Goal: Transaction & Acquisition: Purchase product/service

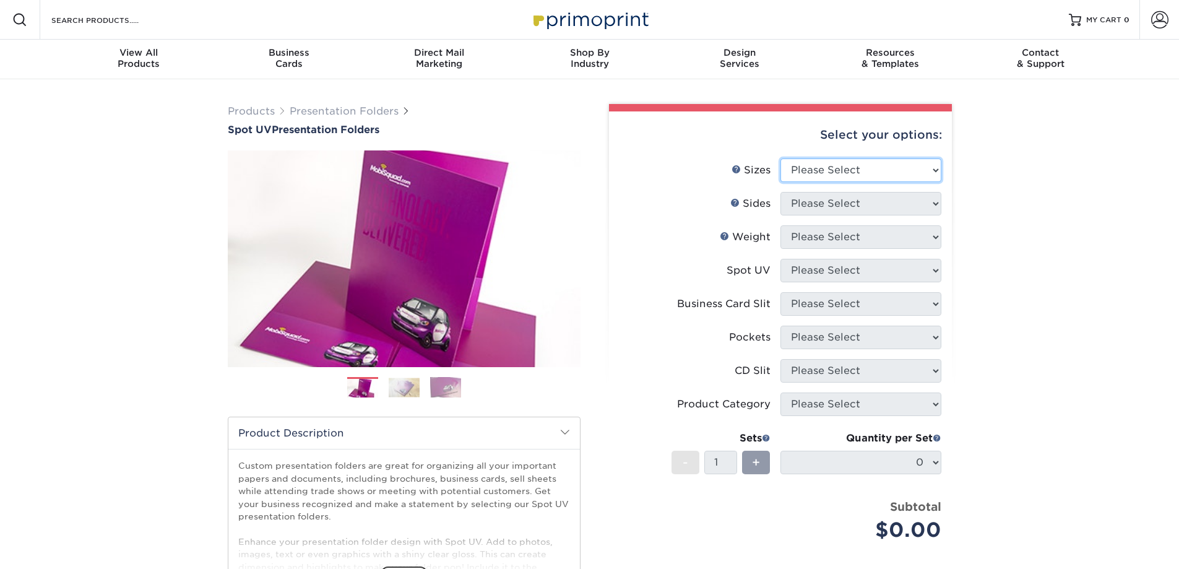
click at [853, 171] on select "Please Select 6" x 9" 9" x 12"" at bounding box center [860, 170] width 161 height 24
select select "9.00x12.00"
click at [780, 158] on select "Please Select 6" x 9" 9" x 12"" at bounding box center [860, 170] width 161 height 24
click at [811, 210] on select "Please Select Print Both Sides Print Front Only" at bounding box center [860, 204] width 161 height 24
select select "32d3c223-f82c-492b-b915-ba065a00862f"
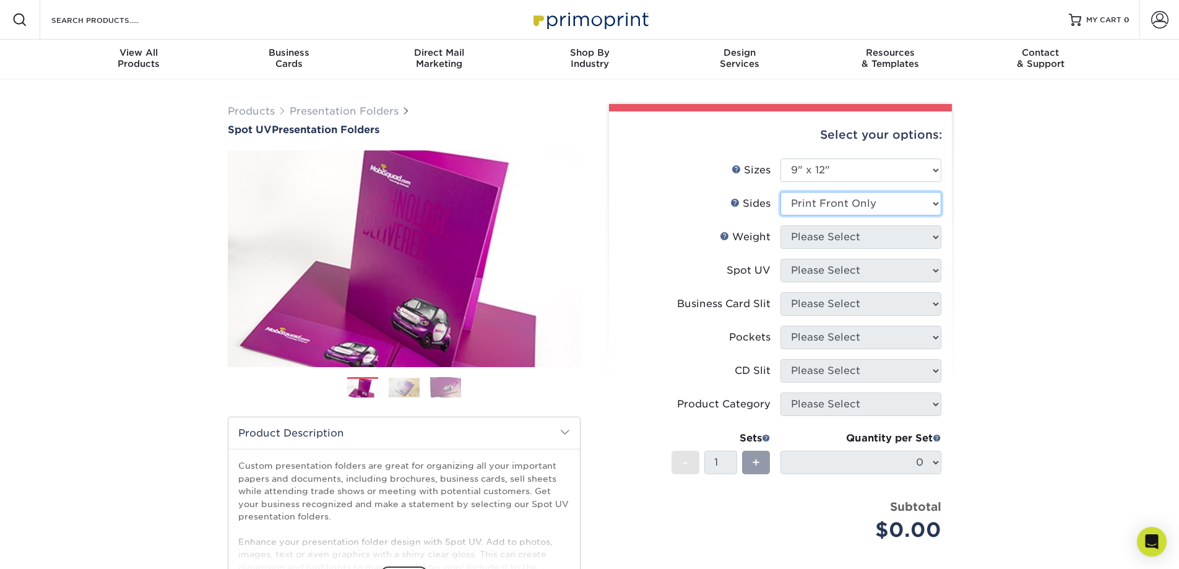
click at [780, 192] on select "Please Select Print Both Sides Print Front Only" at bounding box center [860, 204] width 161 height 24
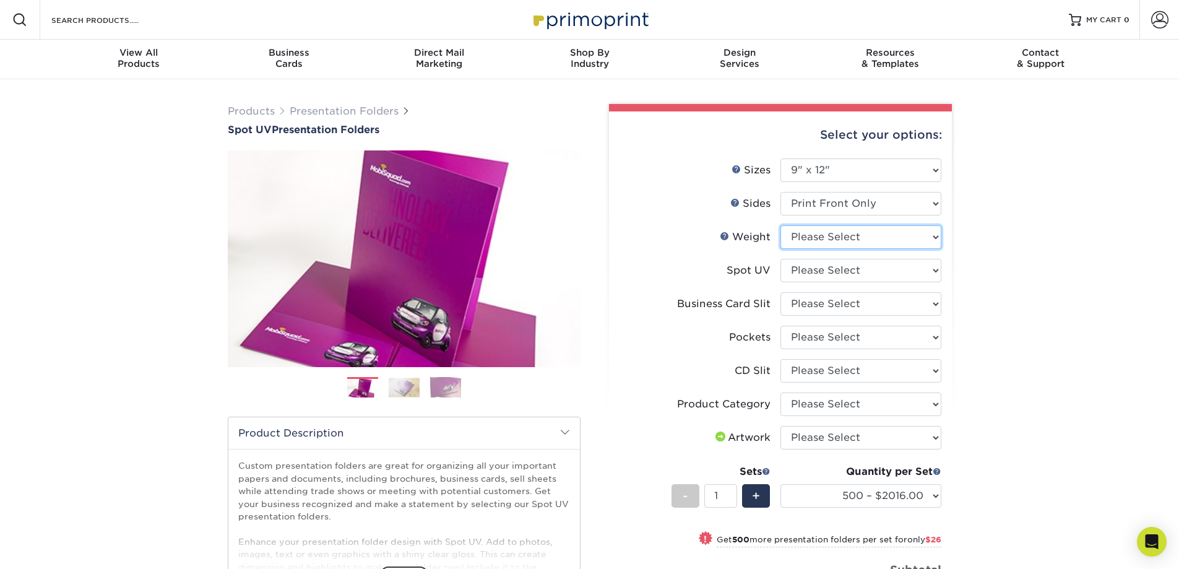
click at [812, 245] on select "Please Select 16PT" at bounding box center [860, 237] width 161 height 24
select select "16PT"
click at [780, 225] on select "Please Select 16PT" at bounding box center [860, 237] width 161 height 24
click at [807, 272] on select "Please Select Front Only" at bounding box center [860, 271] width 161 height 24
select select "1"
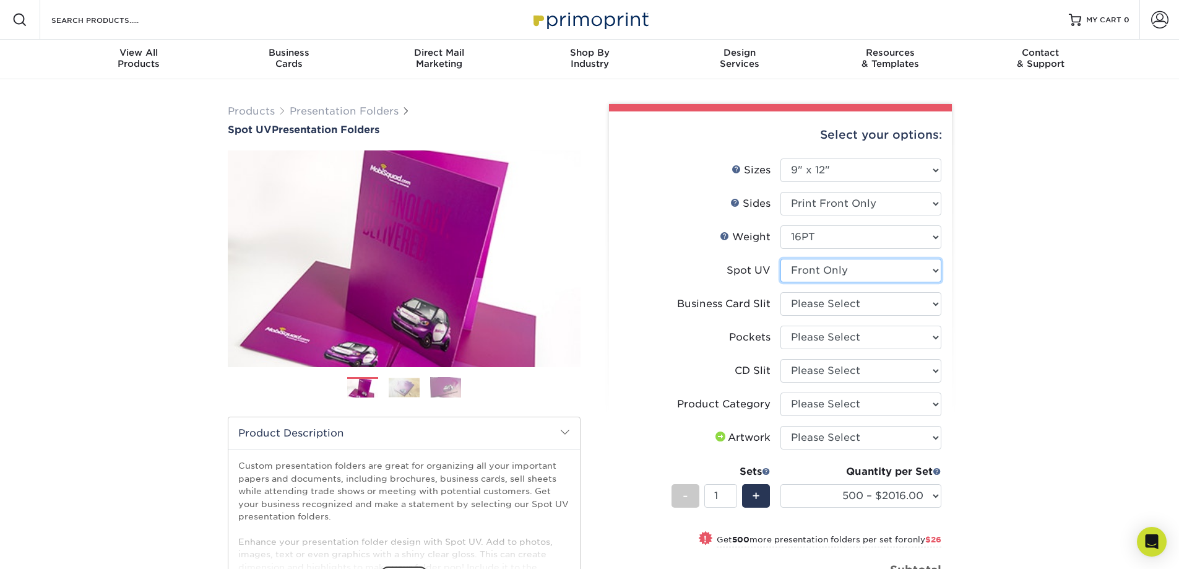
click at [780, 259] on select "Please Select Front Only" at bounding box center [860, 271] width 161 height 24
click at [815, 306] on select "Please Select No Business Card Slits On Both Pockets - Horizontal On Both Pocke…" at bounding box center [860, 304] width 161 height 24
select select "8e249328-dfb3-4e9a-9503-f178185f32c5"
click at [780, 292] on select "Please Select No Business Card Slits On Both Pockets - Horizontal On Both Pocke…" at bounding box center [860, 304] width 161 height 24
click at [814, 340] on select "Please Select 1 Pocket on the Left (Front) Side 1 Pocket on the Right (Back) Si…" at bounding box center [860, 337] width 161 height 24
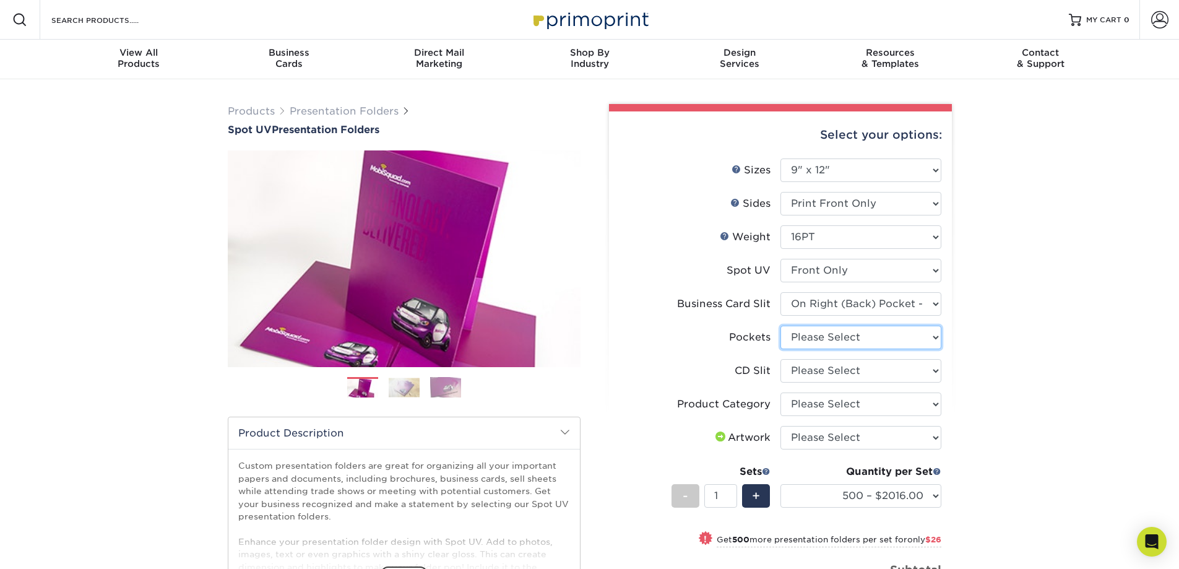
select select "e8427203-e3c7-4640-a4e8-bae00c228d98"
click at [780, 325] on select "Please Select 1 Pocket on the Left (Front) Side 1 Pocket on the Right (Back) Si…" at bounding box center [860, 337] width 161 height 24
click at [804, 407] on select "Please Select Presentation Folders" at bounding box center [860, 404] width 161 height 24
select select "57f7a581-ec4a-49d7-930d-eb044a1d12ac"
click at [780, 392] on select "Please Select Presentation Folders" at bounding box center [860, 404] width 161 height 24
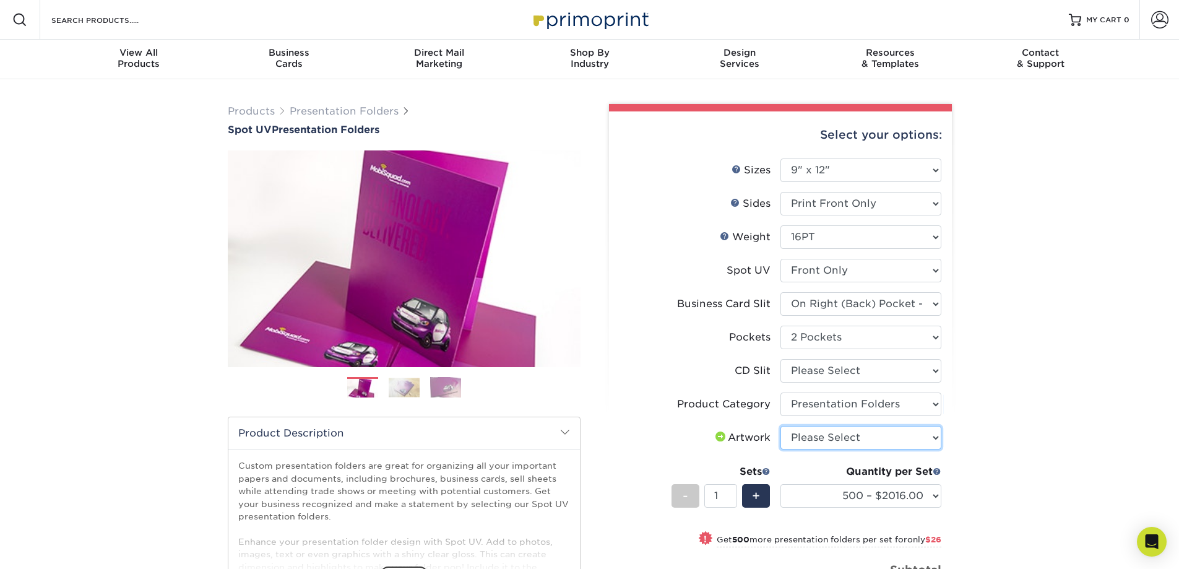
click at [803, 441] on select "Please Select I will upload files I need a design - $75" at bounding box center [860, 438] width 161 height 24
select select "upload"
click at [780, 426] on select "Please Select I will upload files I need a design - $75" at bounding box center [860, 438] width 161 height 24
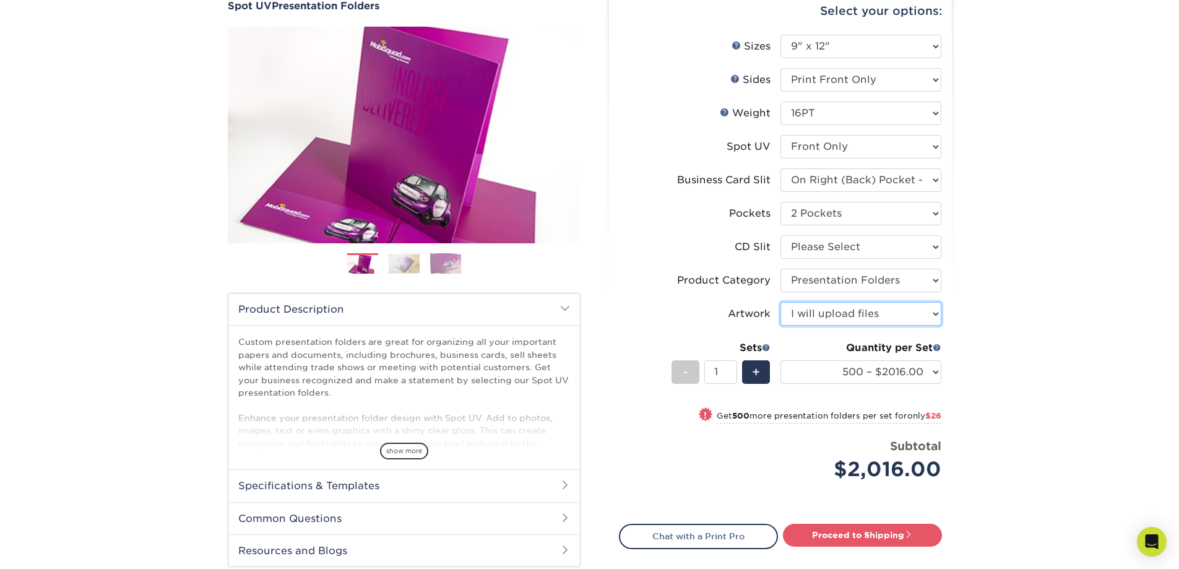
scroll to position [186, 0]
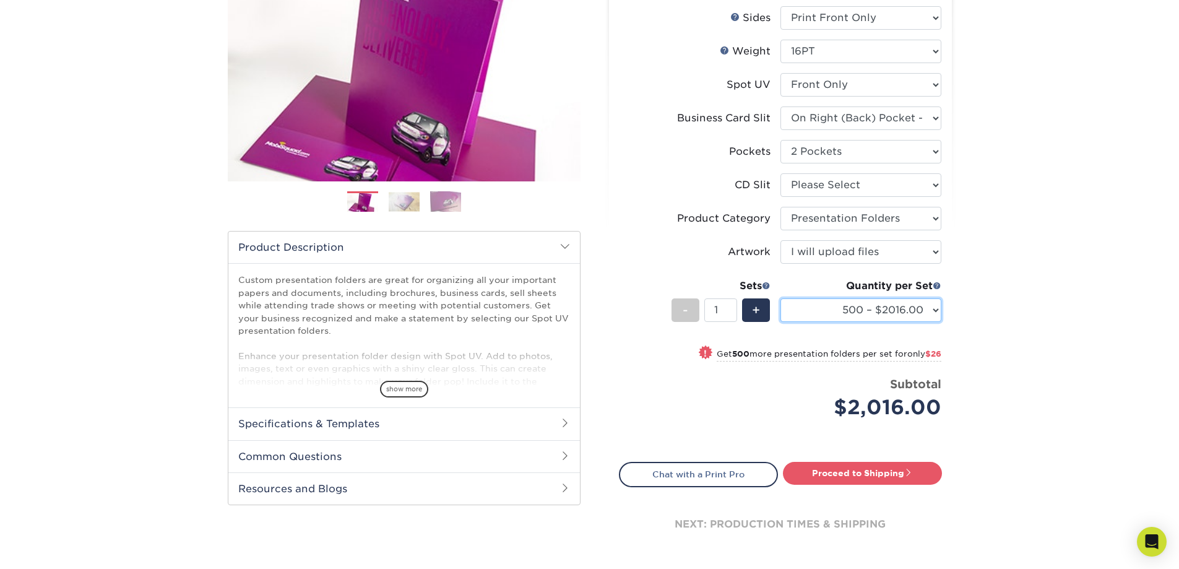
click at [930, 314] on select "500 – $2016.00 1000 – $2042.00 2500 – $3417.00 5000 – $5178.00 10000 – $10129.0…" at bounding box center [860, 310] width 161 height 24
click at [780, 298] on select "500 – $2016.00 1000 – $2042.00 2500 – $3417.00 5000 – $5178.00 10000 – $10129.0…" at bounding box center [860, 310] width 161 height 24
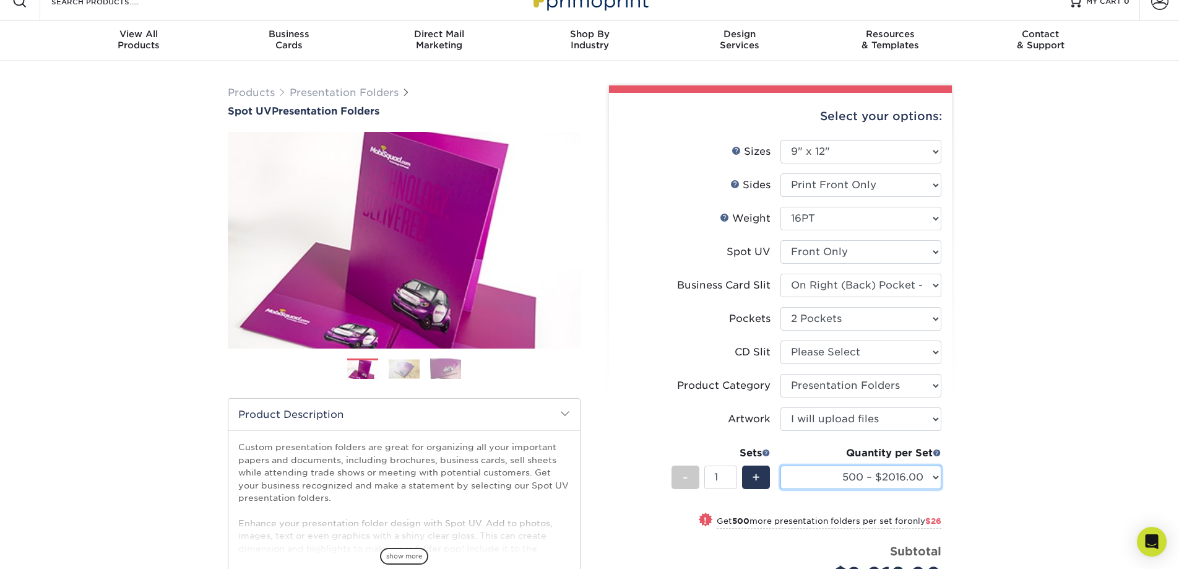
scroll to position [0, 0]
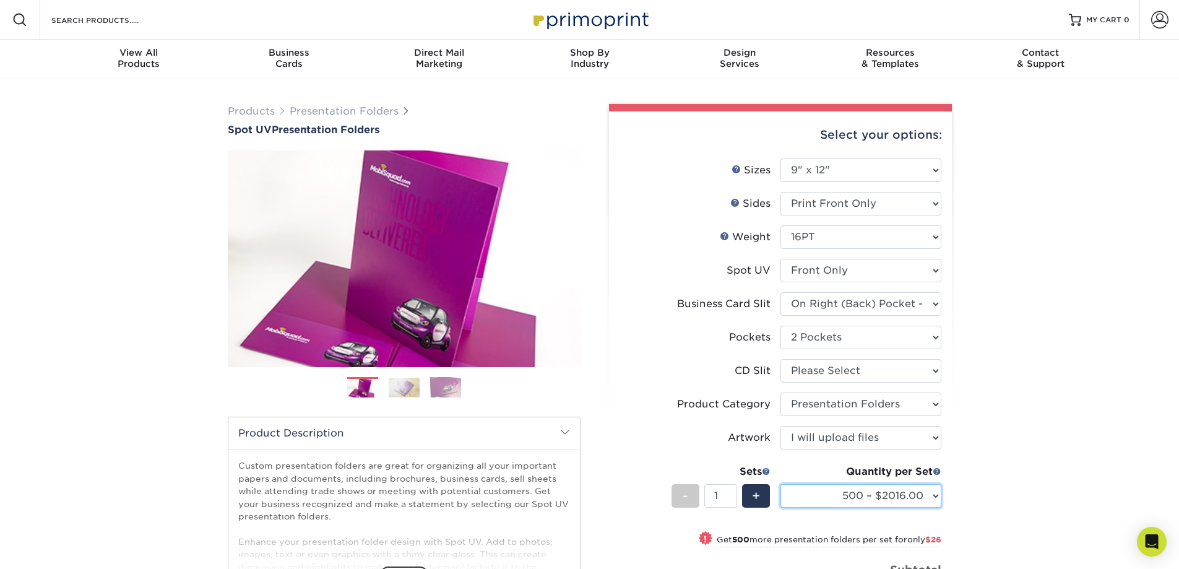
click at [833, 492] on select "500 – $2016.00 1000 – $2042.00 2500 – $3417.00 5000 – $5178.00 10000 – $10129.0…" at bounding box center [860, 496] width 161 height 24
click at [780, 484] on select "500 – $2016.00 1000 – $2042.00 2500 – $3417.00 5000 – $5178.00 10000 – $10129.0…" at bounding box center [860, 496] width 161 height 24
click at [887, 494] on select "500 – $2016.00 1000 – $2042.00 2500 – $3417.00 5000 – $5178.00 10000 – $10129.0…" at bounding box center [860, 496] width 161 height 24
select select "500 – $2016.00"
click at [780, 484] on select "500 – $2016.00 1000 – $2042.00 2500 – $3417.00 5000 – $5178.00 10000 – $10129.0…" at bounding box center [860, 496] width 161 height 24
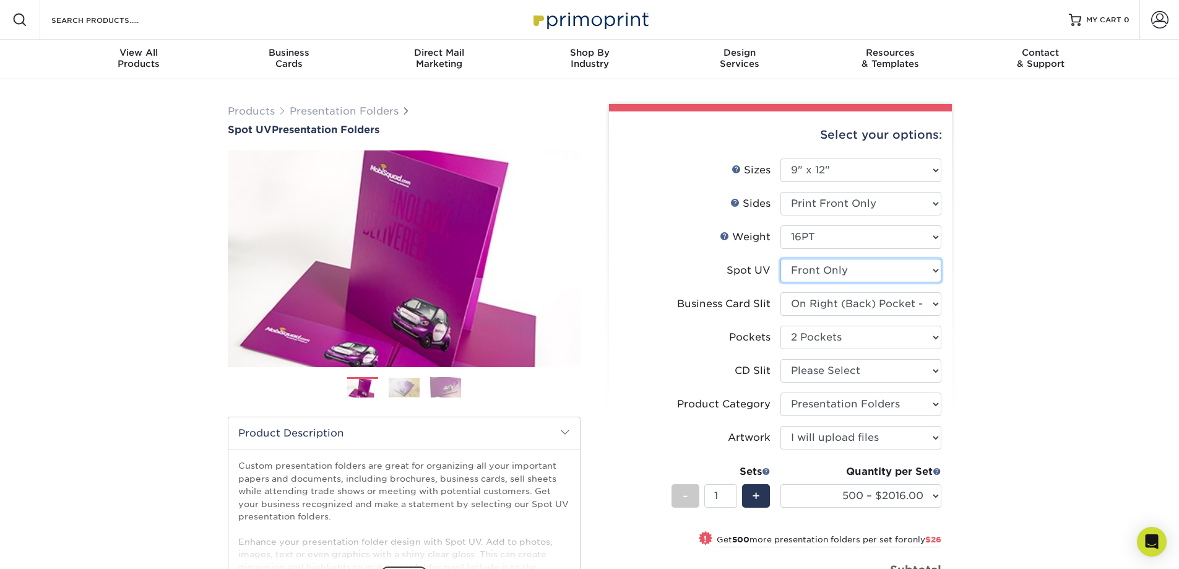
click at [834, 273] on select "Please Select Front Only" at bounding box center [860, 271] width 161 height 24
select select "-1"
click at [780, 259] on select "Please Select Front Only" at bounding box center [860, 271] width 161 height 24
select select "-1"
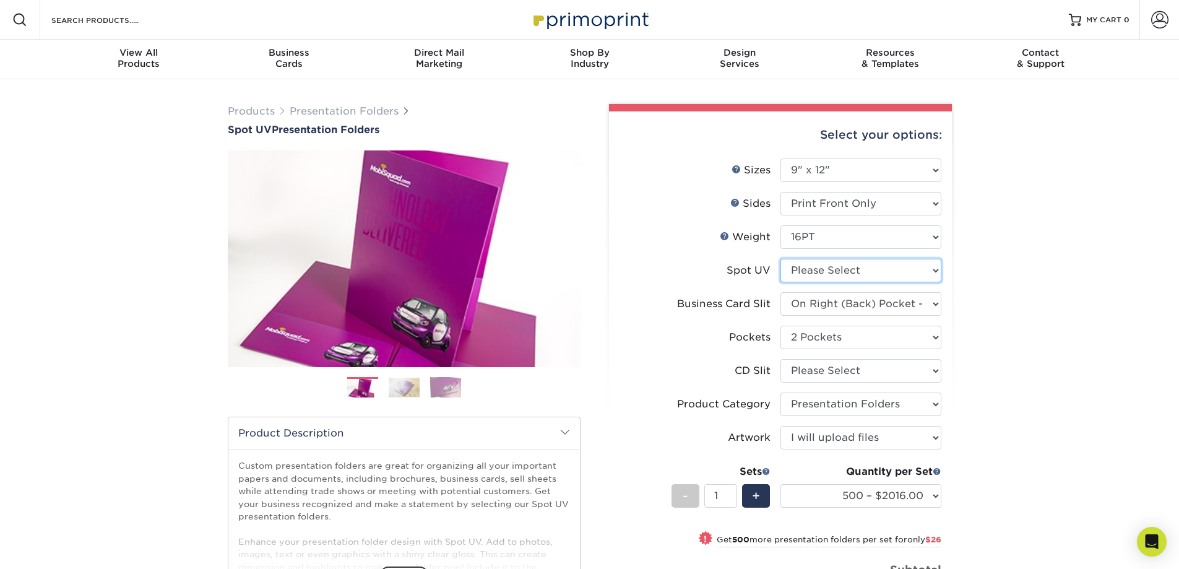
select select
select select "-1"
